Goal: Task Accomplishment & Management: Use online tool/utility

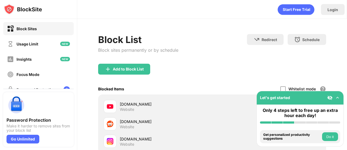
scroll to position [65, 0]
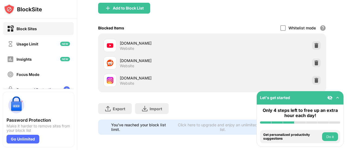
drag, startPoint x: 0, startPoint y: 0, endPoint x: 344, endPoint y: 91, distance: 355.9
click at [344, 91] on div "Login Block List Block sites permanently or by schedule Redirect Choose a site …" at bounding box center [212, 75] width 270 height 150
click at [314, 77] on img at bounding box center [316, 79] width 5 height 5
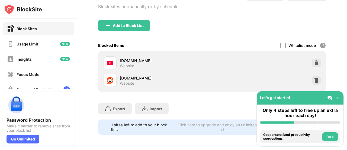
scroll to position [47, 0]
